Goal: Task Accomplishment & Management: Use online tool/utility

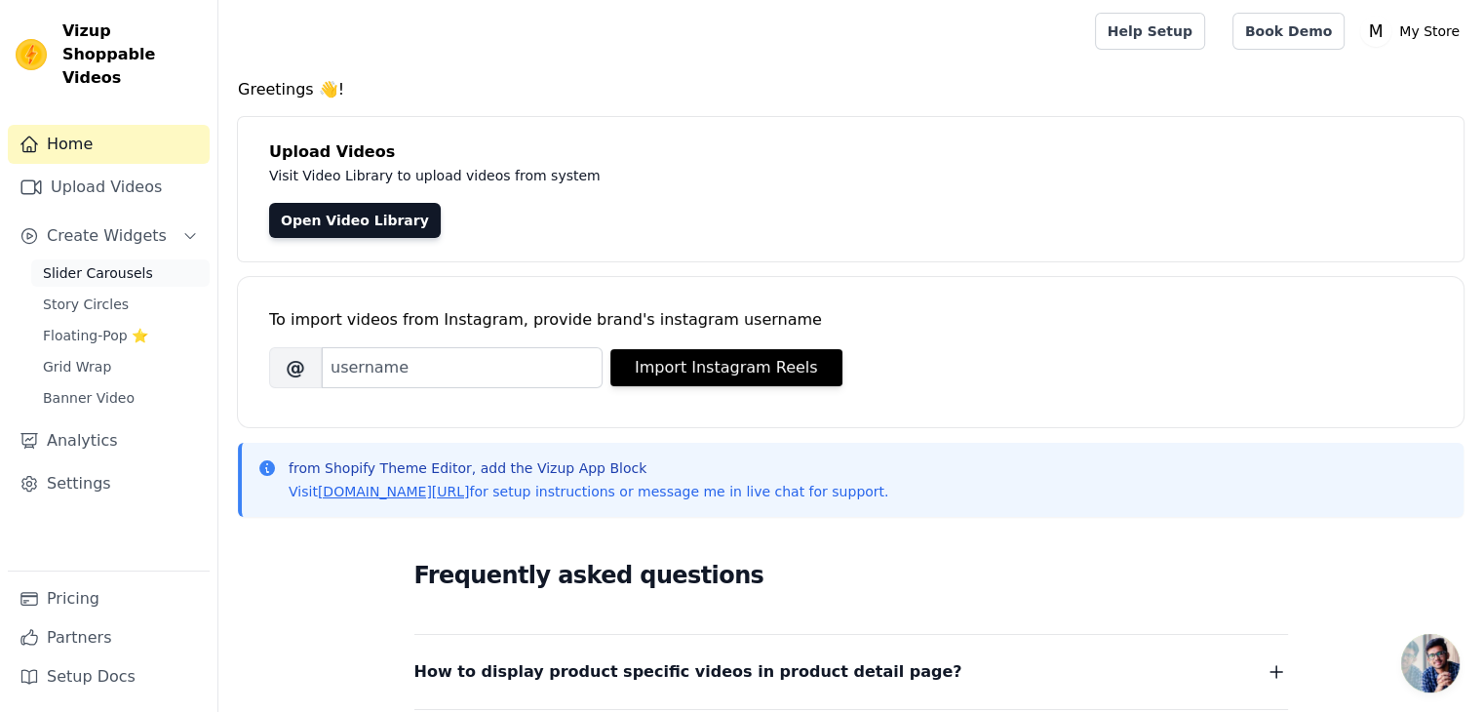
click at [95, 263] on span "Slider Carousels" at bounding box center [98, 273] width 110 height 20
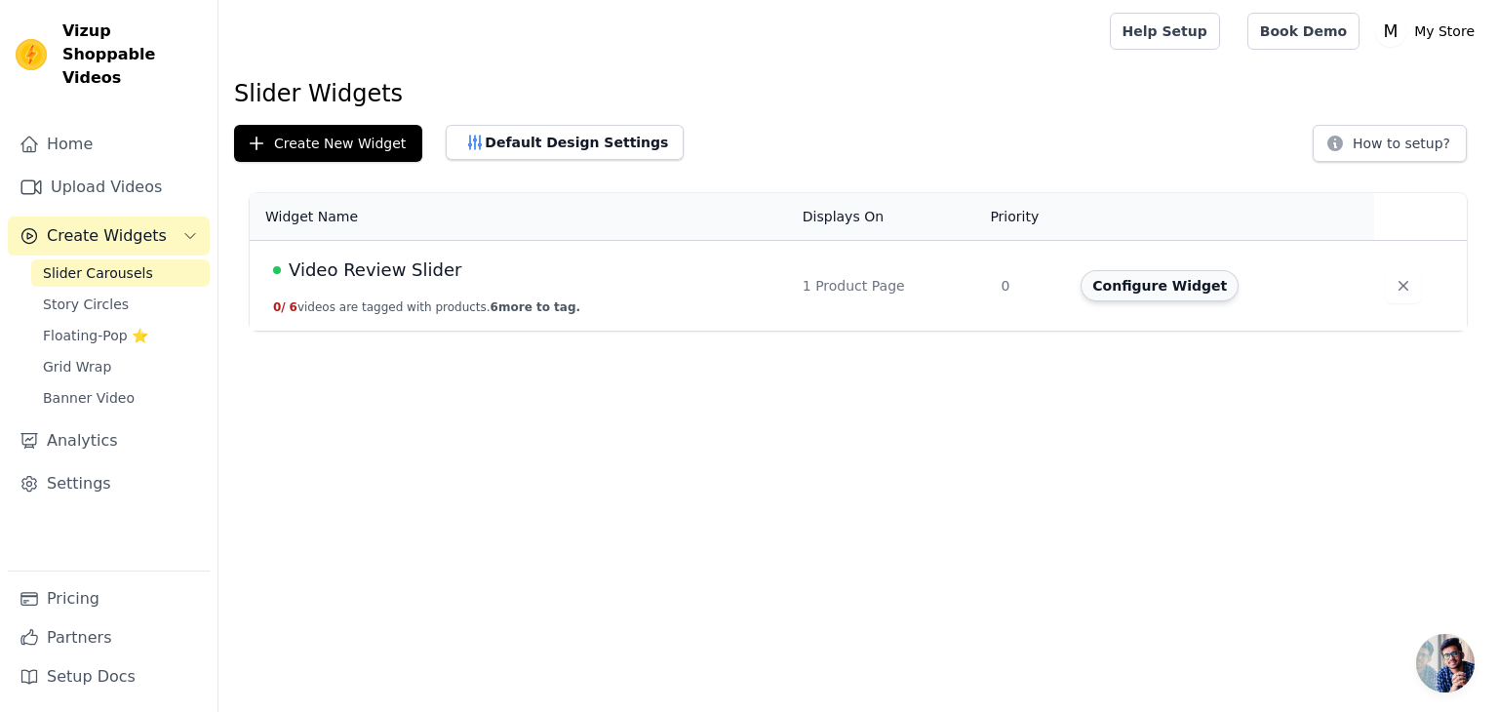
click at [1139, 287] on button "Configure Widget" at bounding box center [1159, 285] width 158 height 31
